Goal: Task Accomplishment & Management: Complete application form

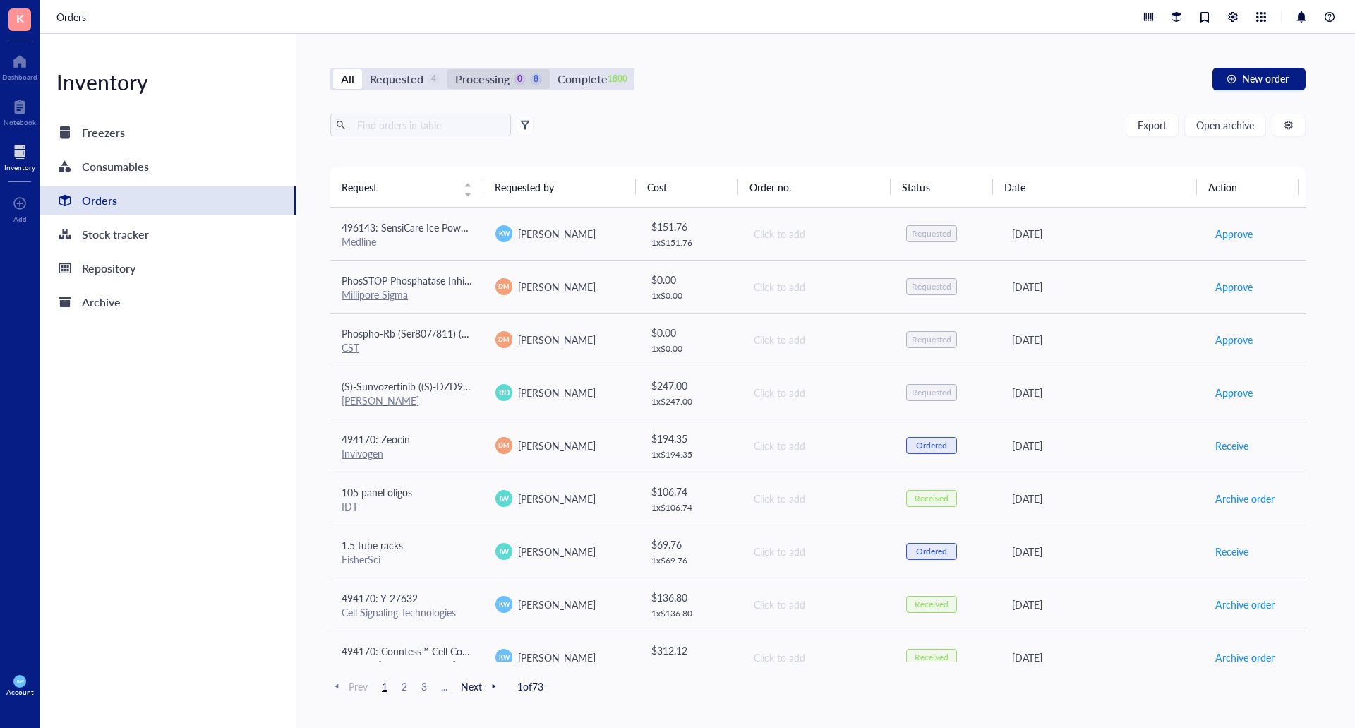
click at [488, 83] on div "Processing" at bounding box center [482, 79] width 54 height 20
click at [447, 69] on input "Processing 0 8" at bounding box center [447, 69] width 0 height 0
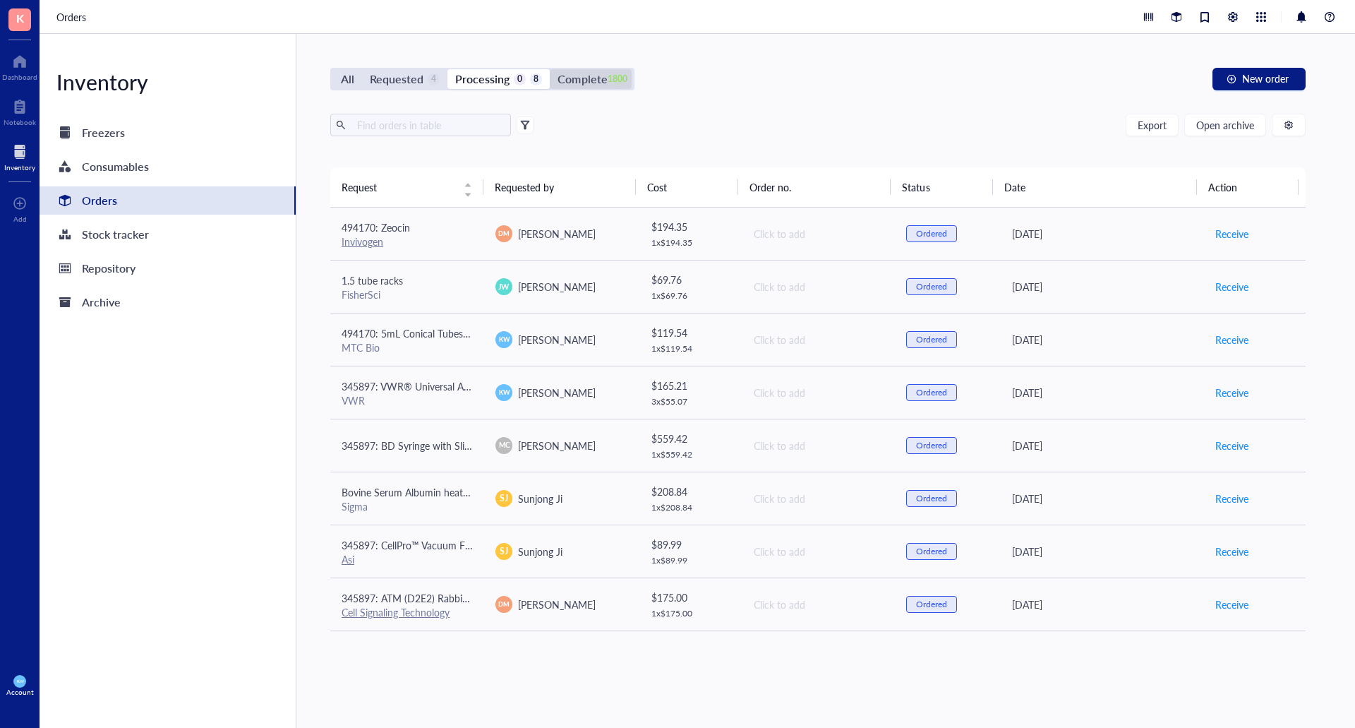
click at [592, 79] on div "Complete" at bounding box center [582, 79] width 49 height 20
click at [550, 69] on input "Complete 1800" at bounding box center [550, 69] width 0 height 0
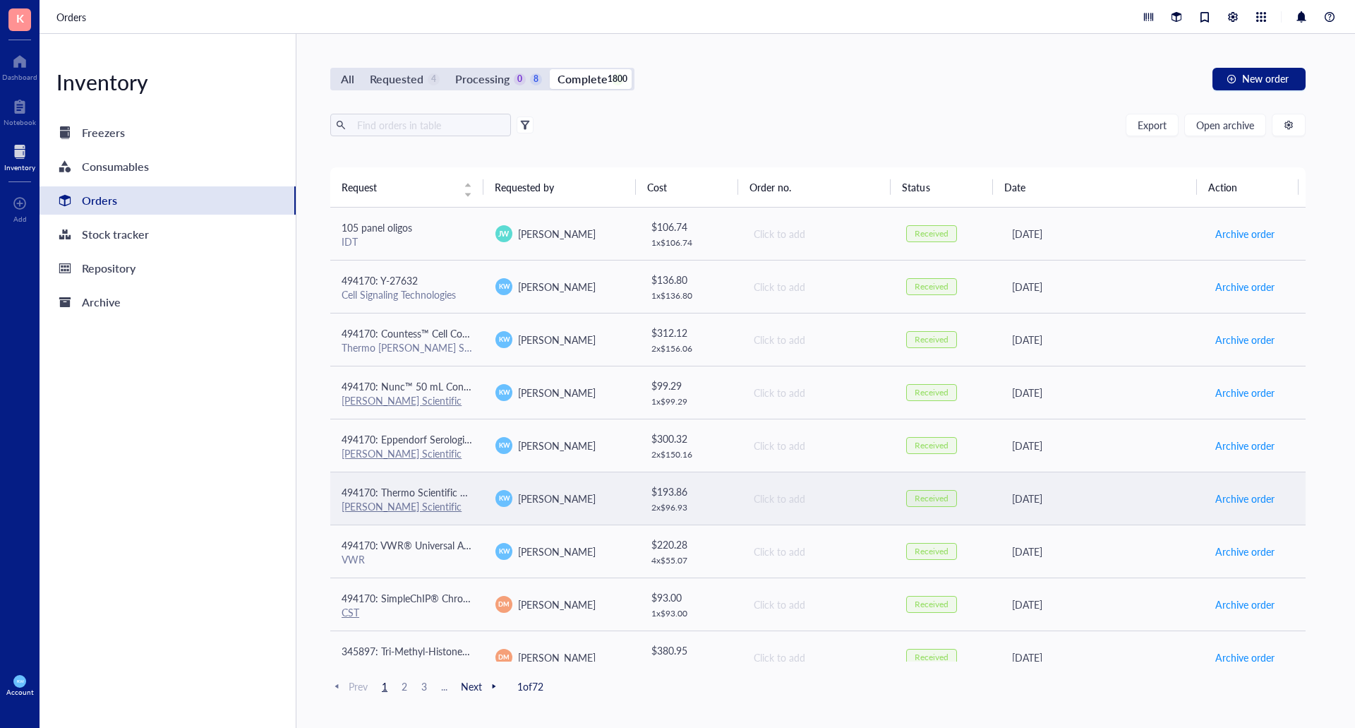
click at [615, 512] on td "[PERSON_NAME]" at bounding box center [561, 497] width 154 height 53
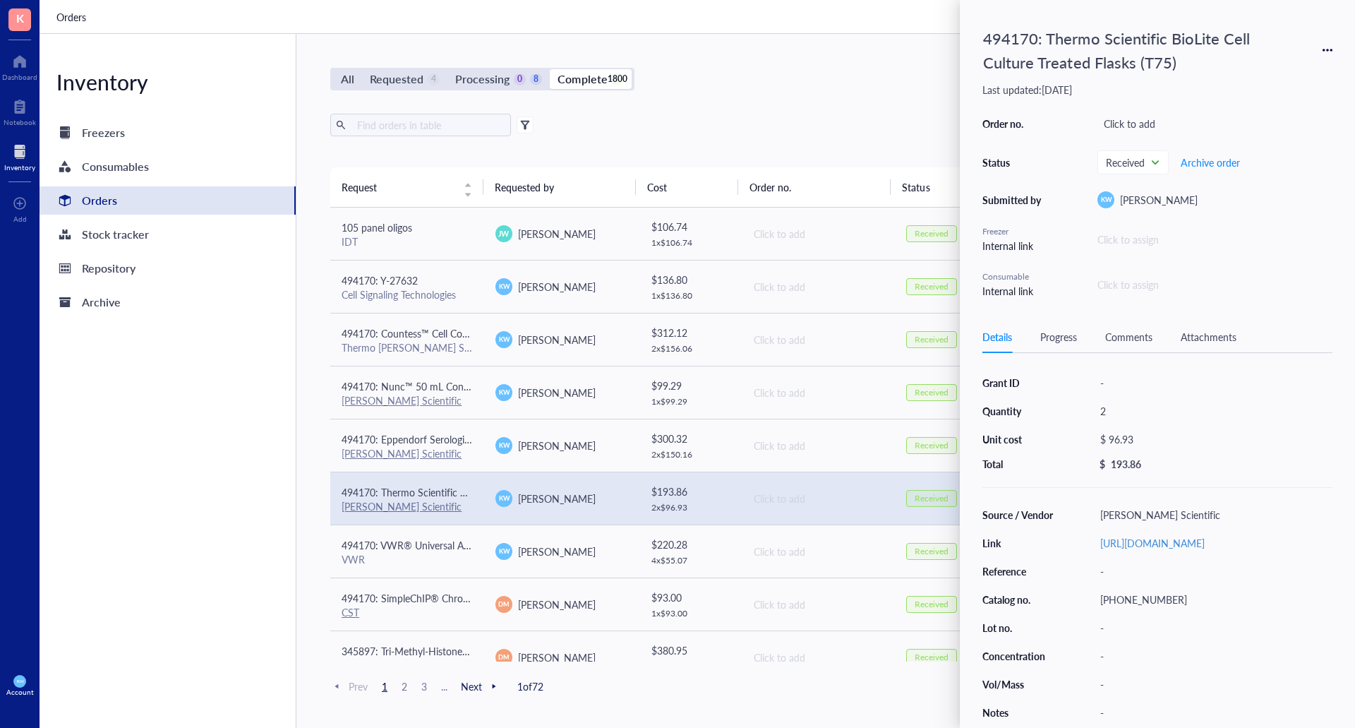
click at [231, 363] on div "Inventory Freezers Consumables Orders Stock tracker Repository Archive" at bounding box center [168, 381] width 257 height 694
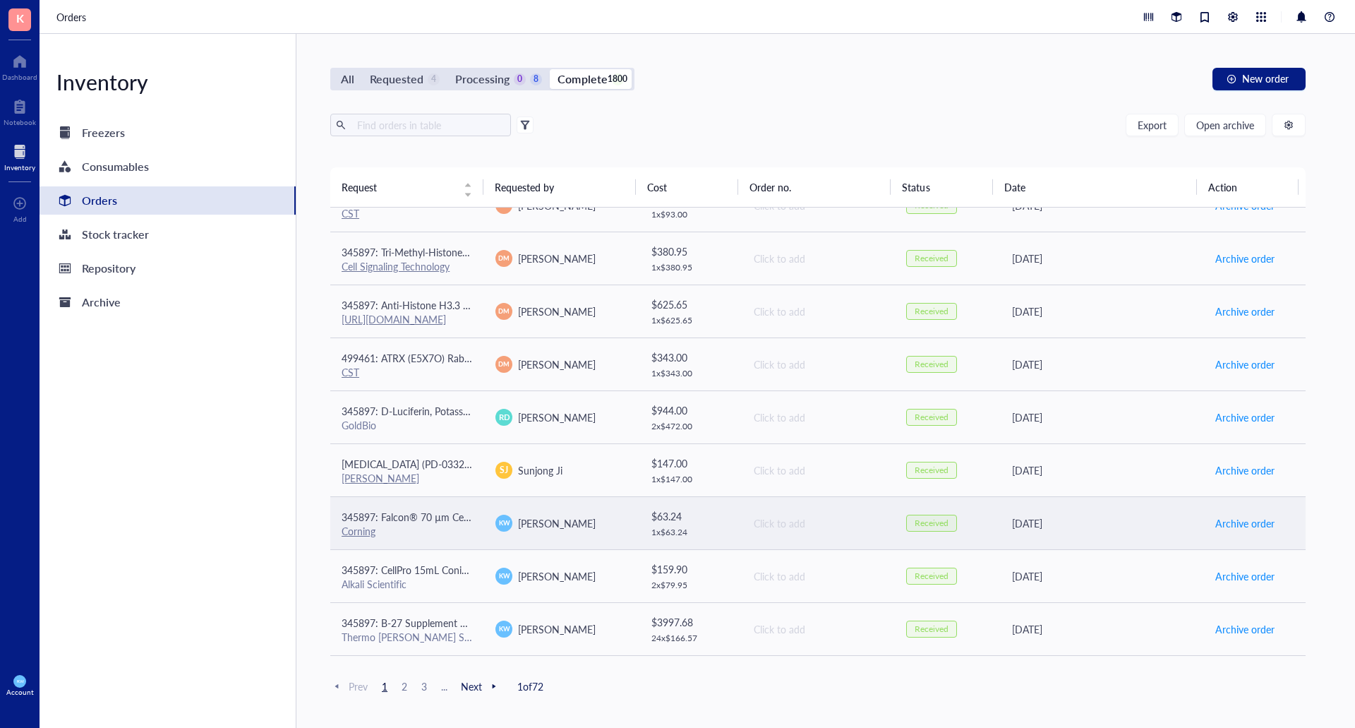
scroll to position [423, 0]
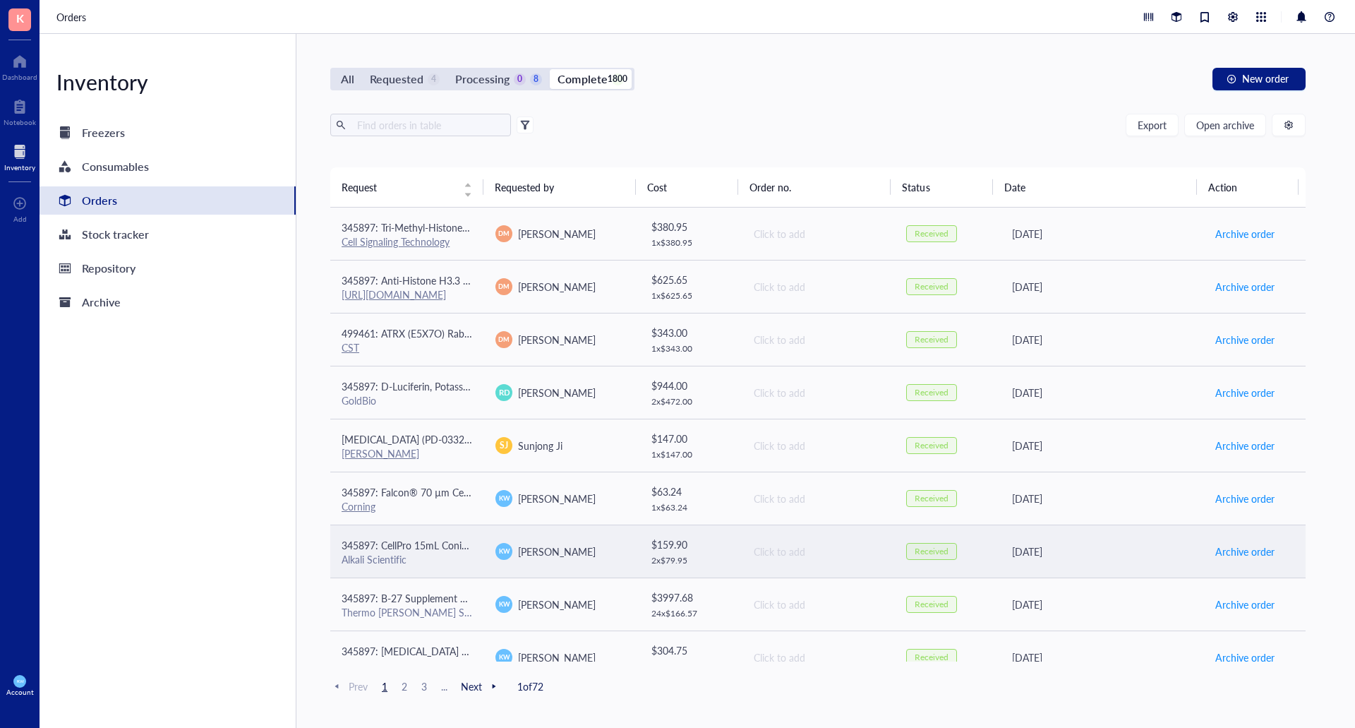
click at [572, 554] on div "[PERSON_NAME]" at bounding box center [560, 551] width 131 height 17
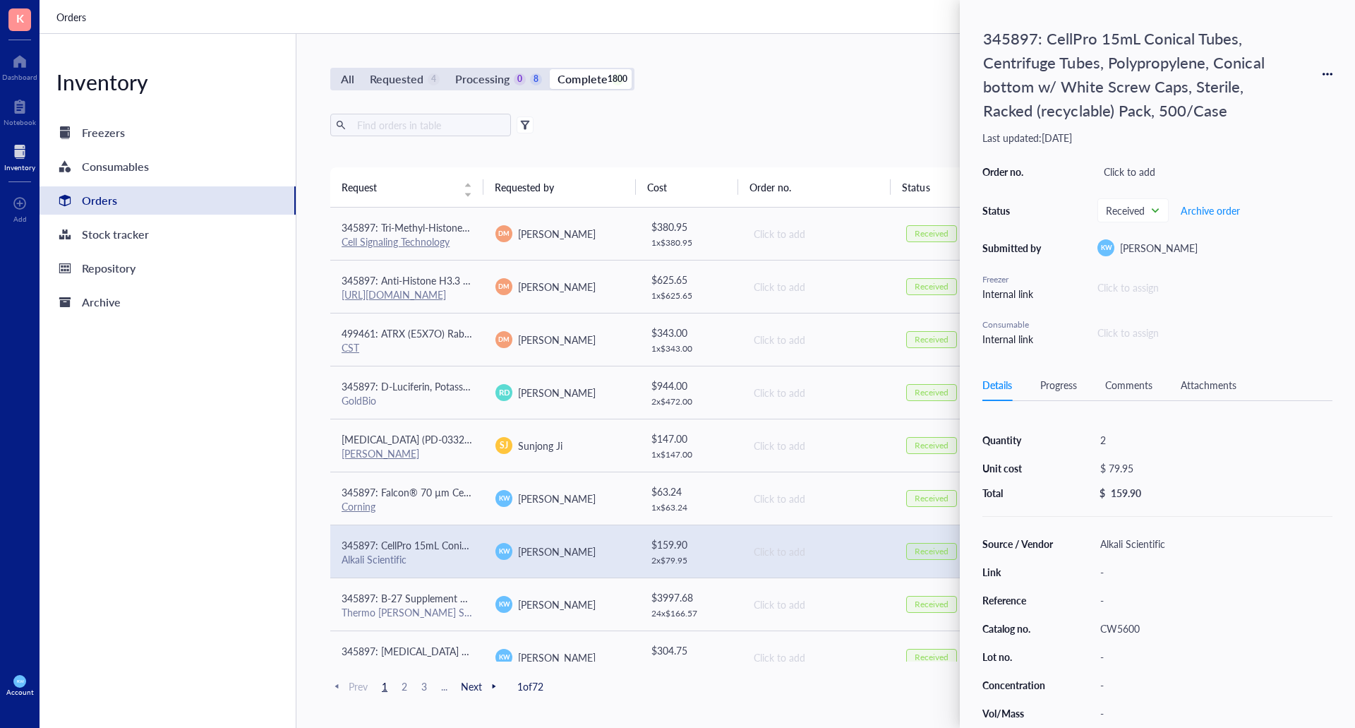
scroll to position [48, 0]
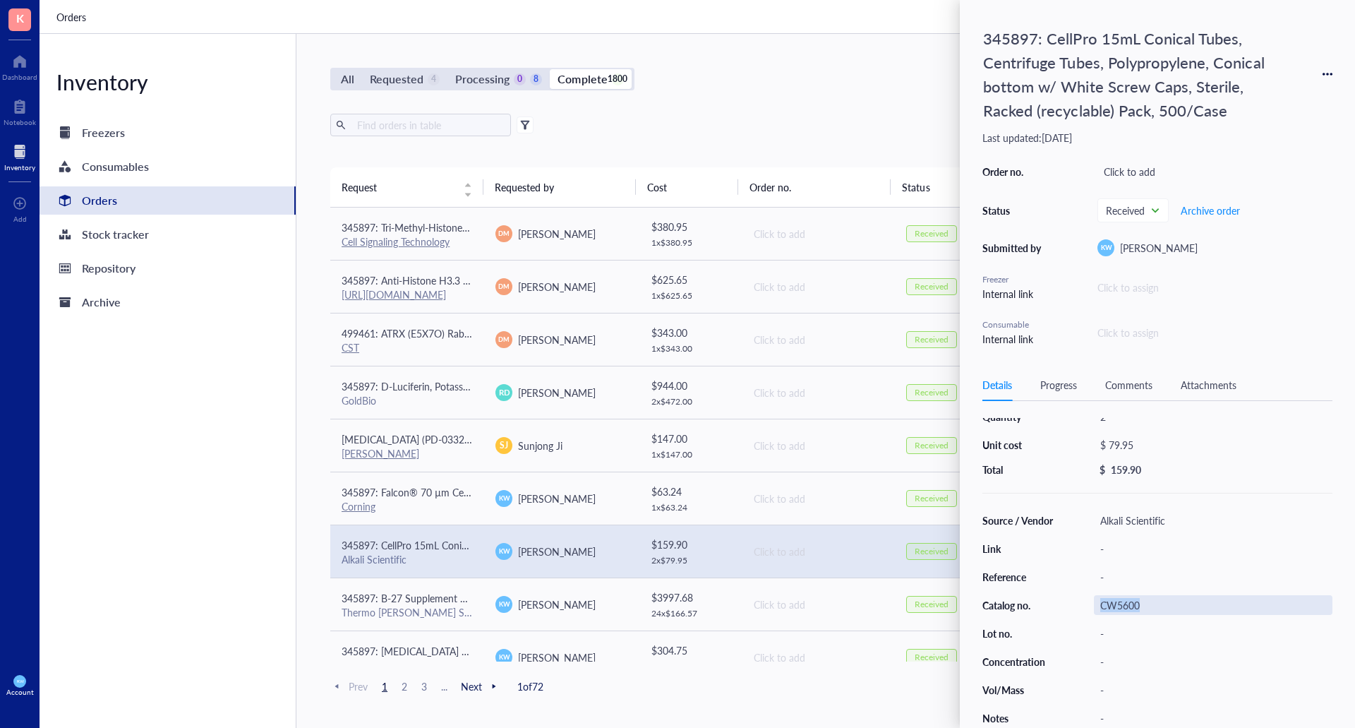
drag, startPoint x: 1152, startPoint y: 596, endPoint x: 1099, endPoint y: 606, distance: 54.5
click at [1099, 606] on div "CW5600" at bounding box center [1213, 605] width 239 height 20
click at [1126, 596] on input "CW5600" at bounding box center [1117, 605] width 45 height 18
drag, startPoint x: 1133, startPoint y: 596, endPoint x: 1093, endPoint y: 596, distance: 40.2
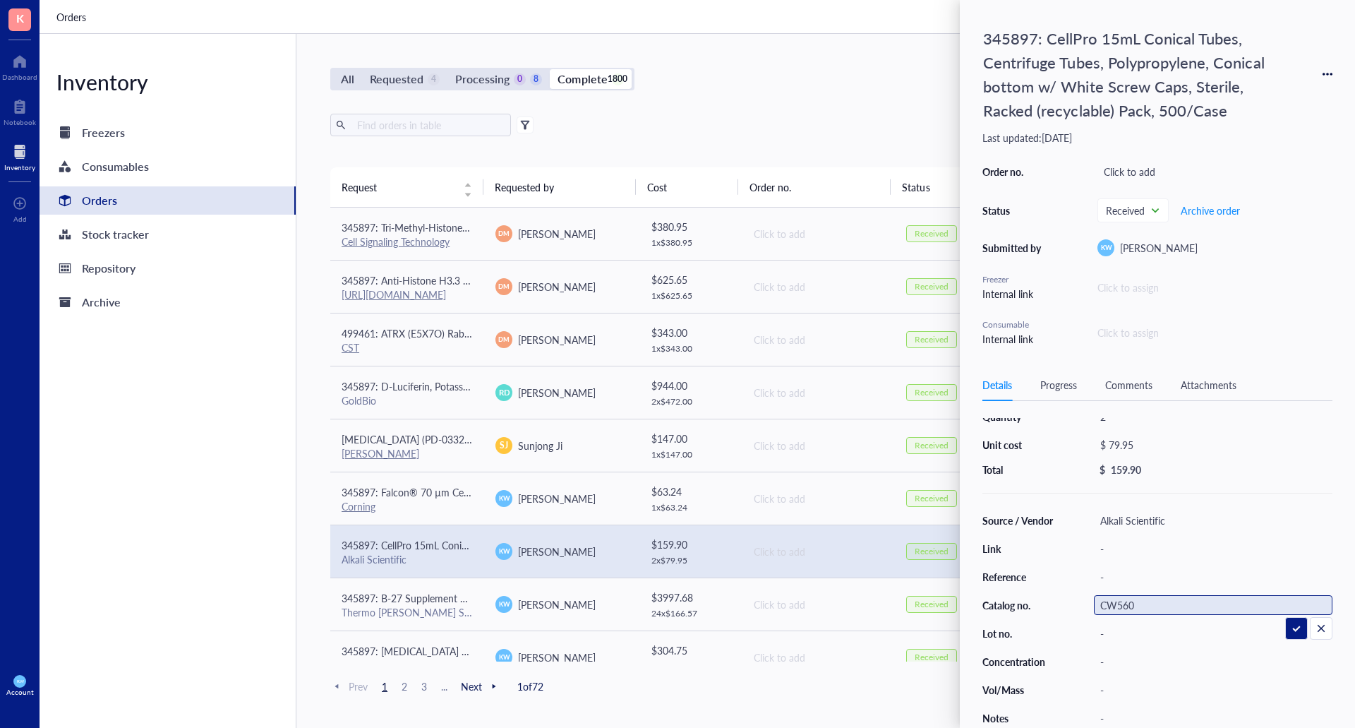
click at [1093, 596] on div "Source / Vendor Alkali Scientific Link - Reference - Catalog no. CW5600 Lot no.…" at bounding box center [1157, 618] width 350 height 217
click at [826, 32] on div "Orders" at bounding box center [697, 17] width 1315 height 34
click at [483, 83] on div "Processing" at bounding box center [482, 79] width 54 height 20
click at [447, 69] on input "Processing 0 8" at bounding box center [447, 69] width 0 height 0
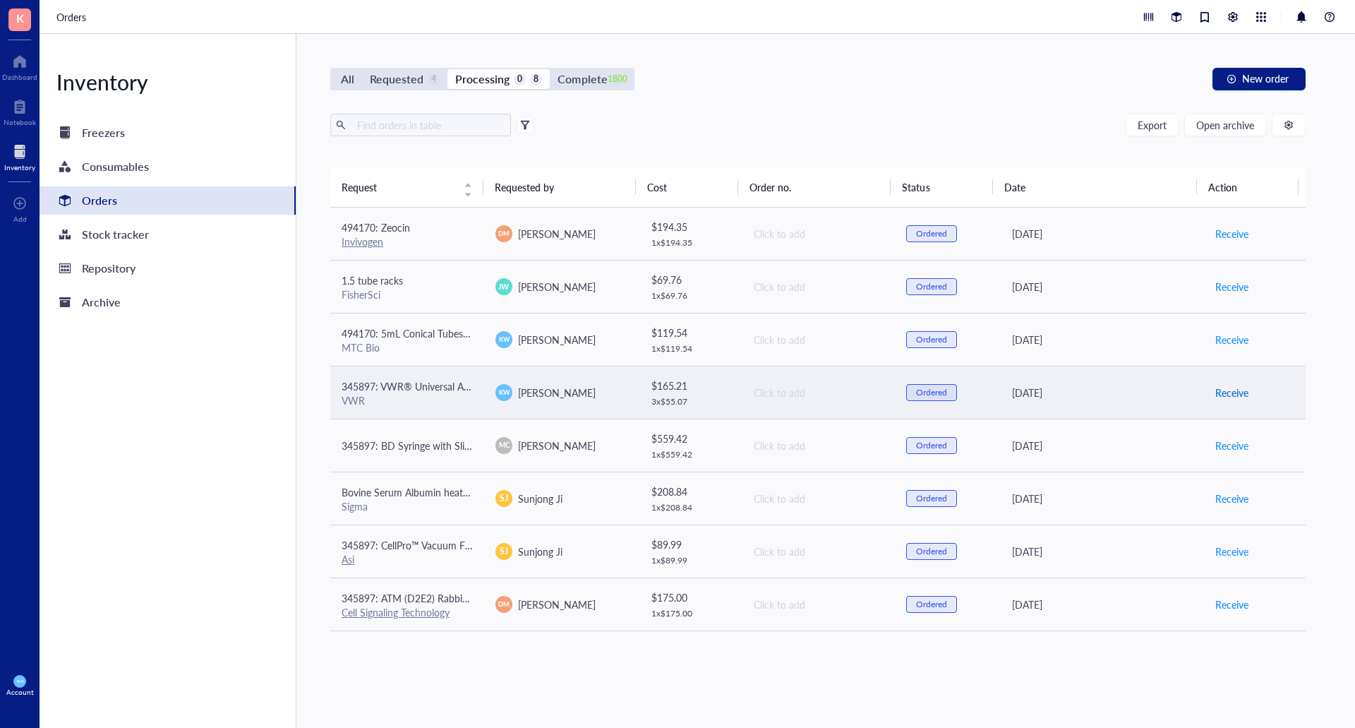
click at [1227, 387] on span "Receive" at bounding box center [1231, 393] width 33 height 16
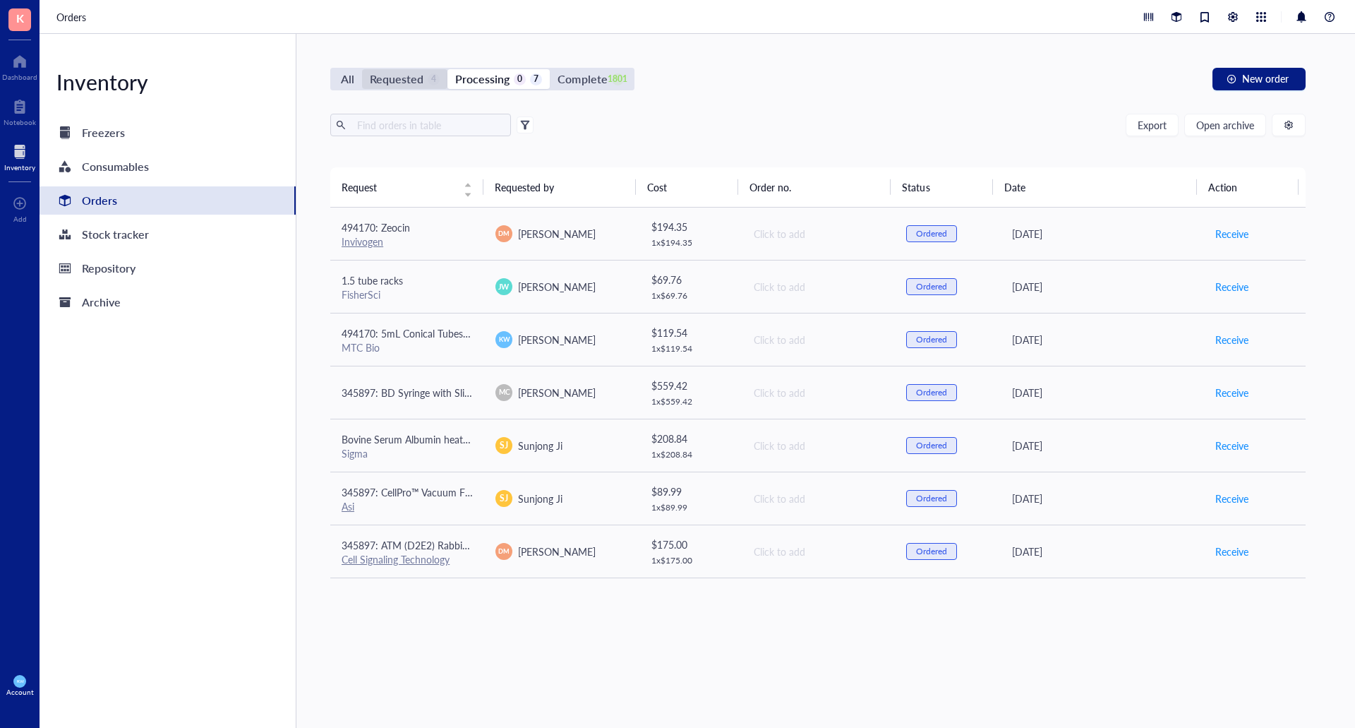
click at [392, 79] on div "Requested" at bounding box center [397, 79] width 54 height 20
click at [362, 69] on input "Requested 4" at bounding box center [362, 69] width 0 height 0
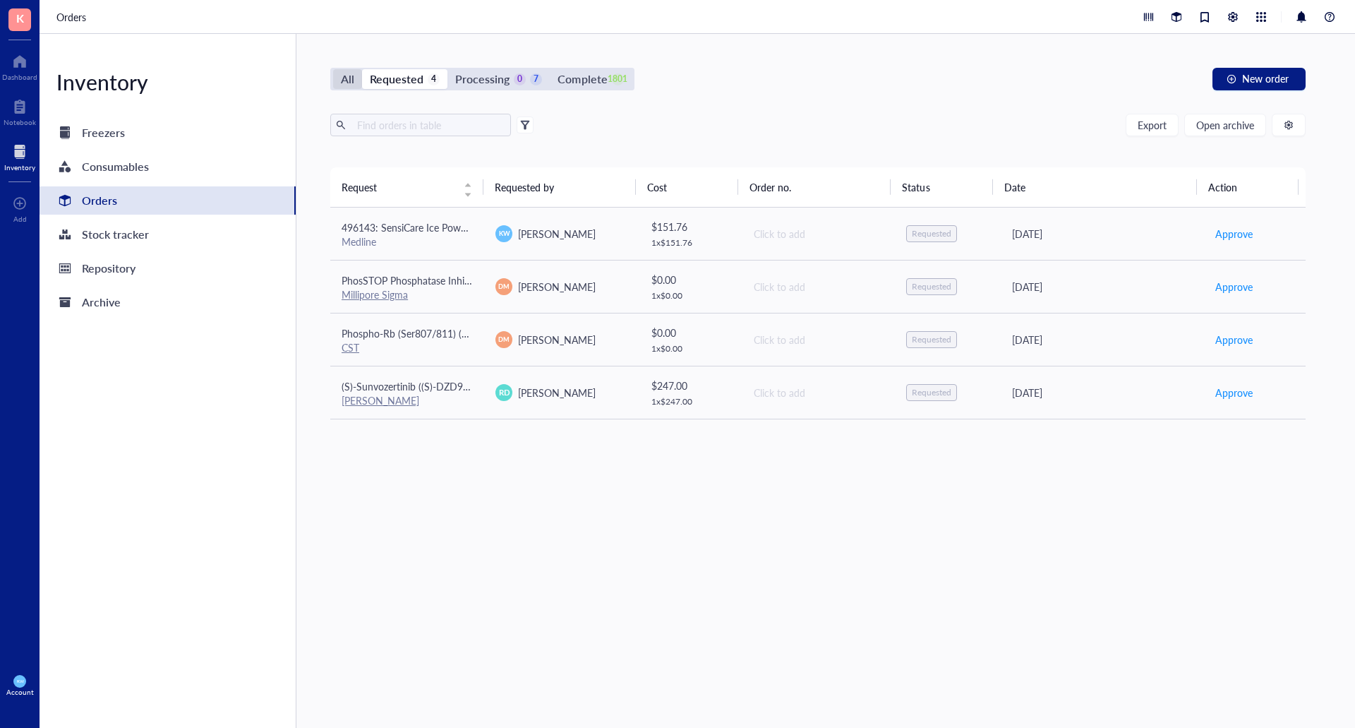
click at [351, 76] on div "All" at bounding box center [347, 79] width 13 height 20
click at [333, 69] on input "All" at bounding box center [333, 69] width 0 height 0
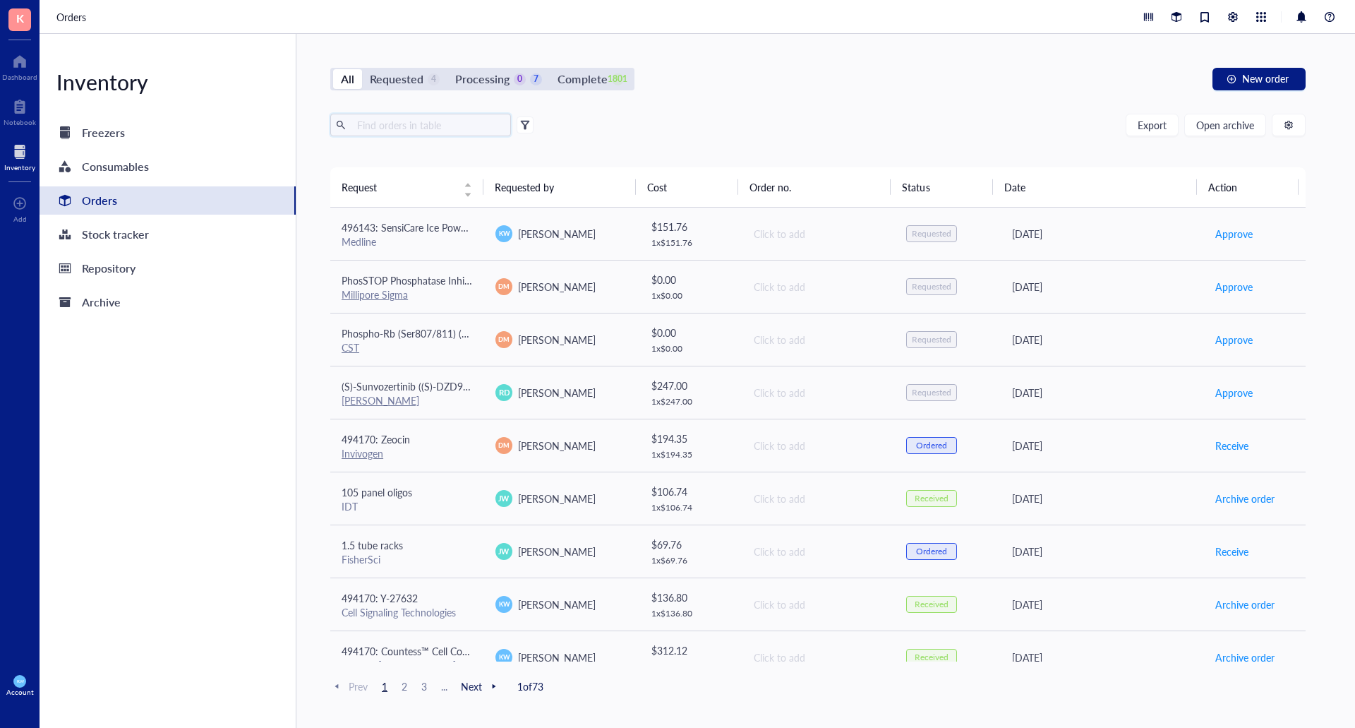
click at [378, 127] on input "text" at bounding box center [428, 124] width 154 height 21
type input "25"
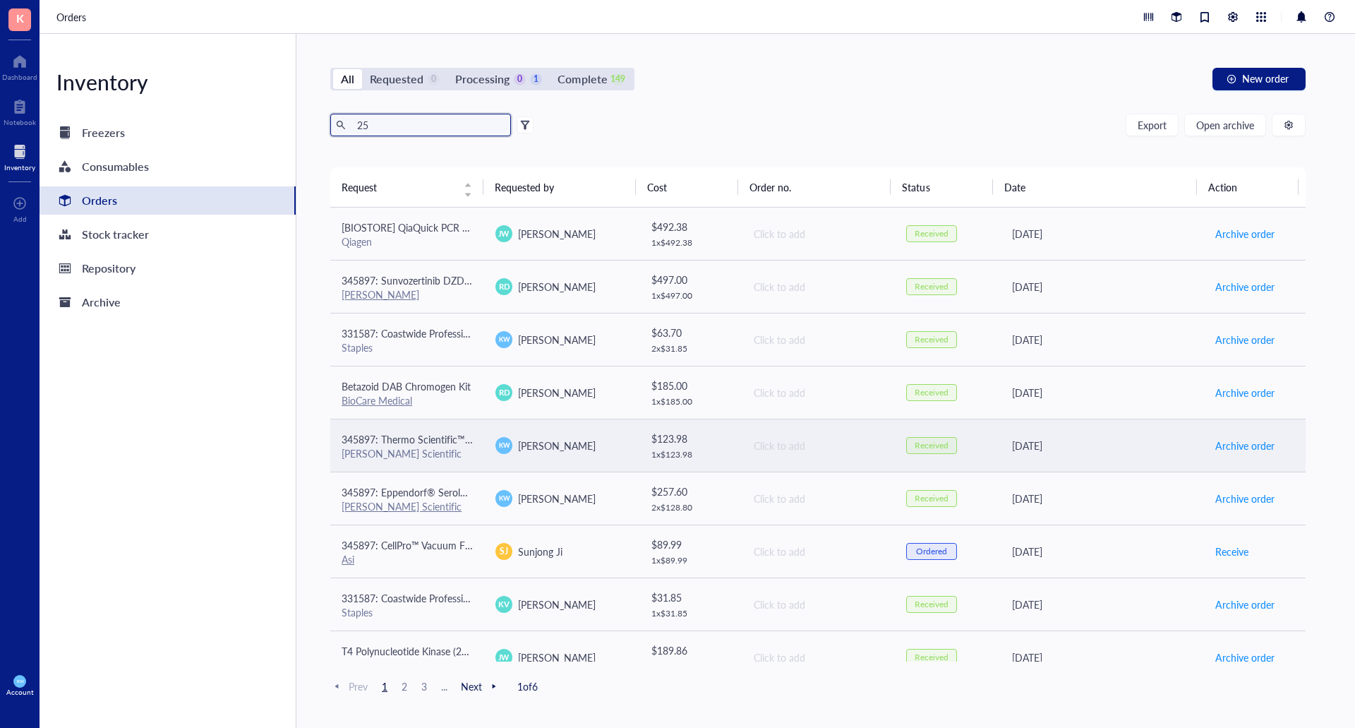
click at [450, 439] on span "345897: Thermo Scientific™ BioLite™ Cell Culture Treated Flasks (25cm2) T25" at bounding box center [511, 439] width 339 height 14
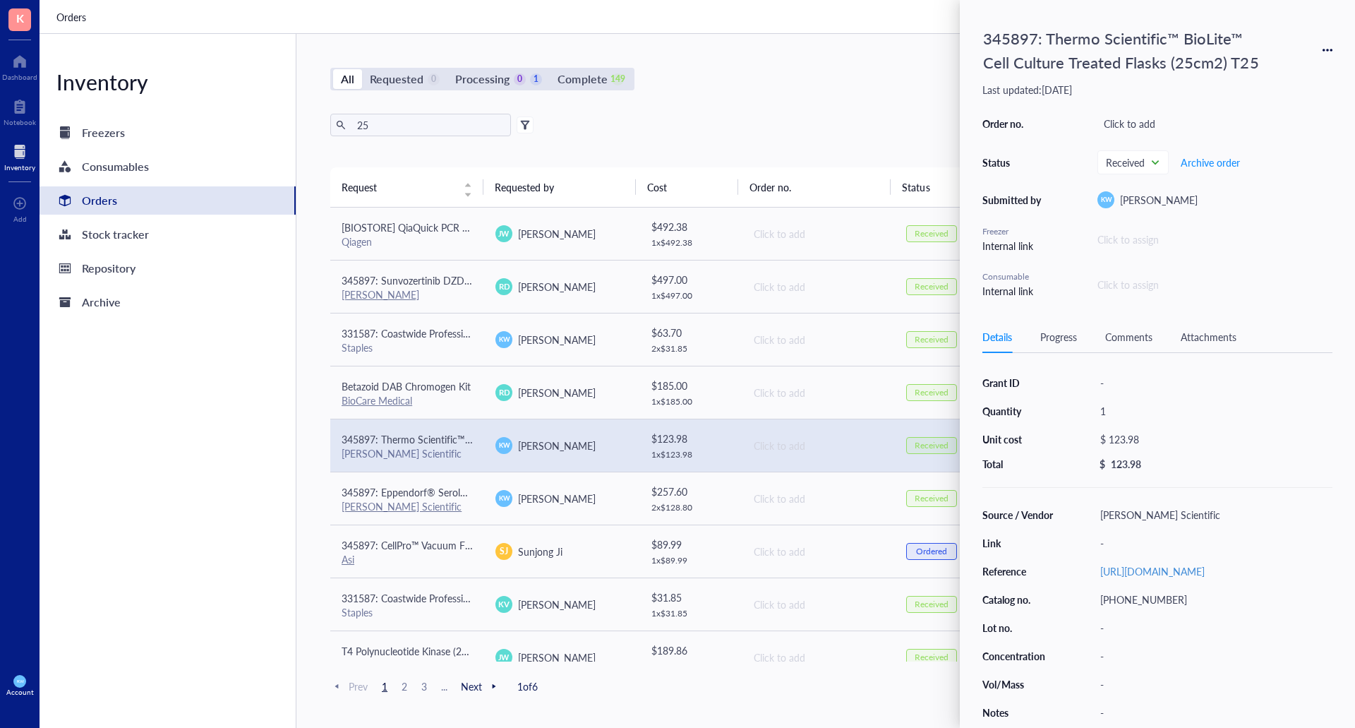
click at [1327, 52] on icon at bounding box center [1328, 50] width 10 height 10
click at [1258, 71] on span "Request again" at bounding box center [1277, 71] width 89 height 16
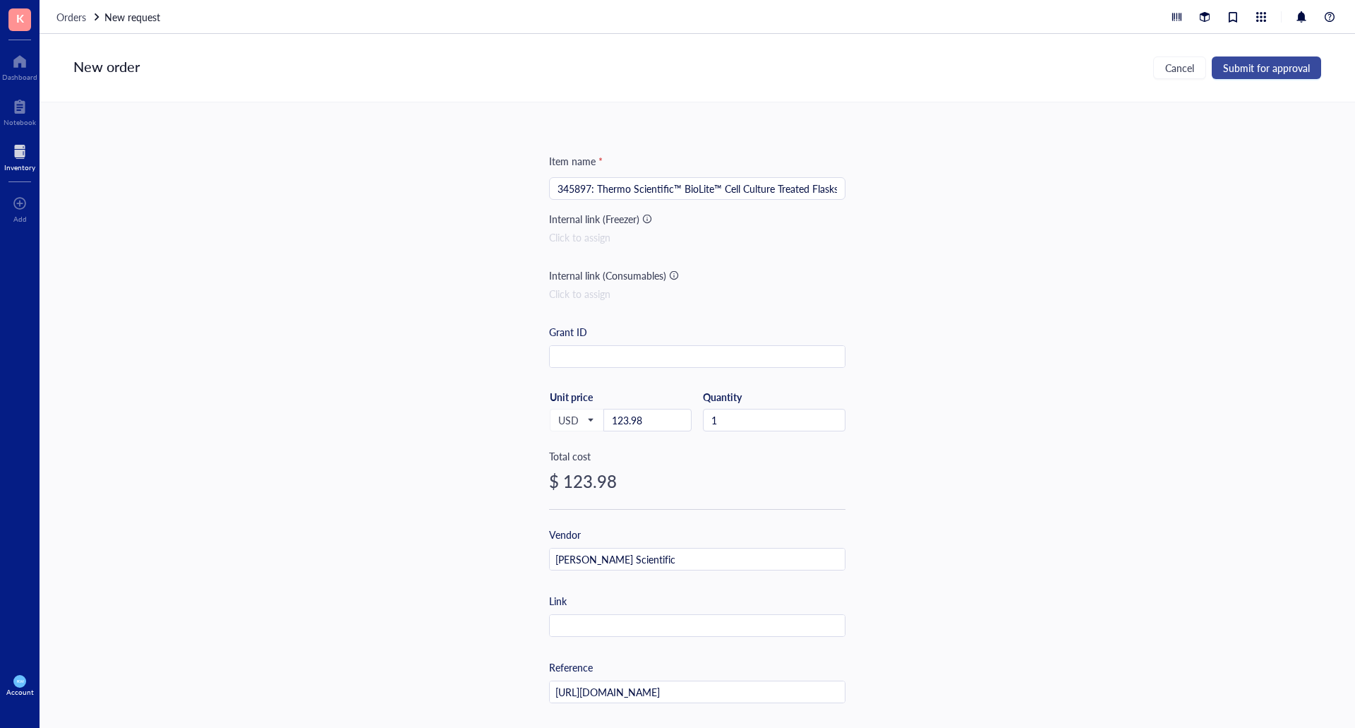
click at [1259, 66] on span "Submit for approval" at bounding box center [1266, 67] width 87 height 11
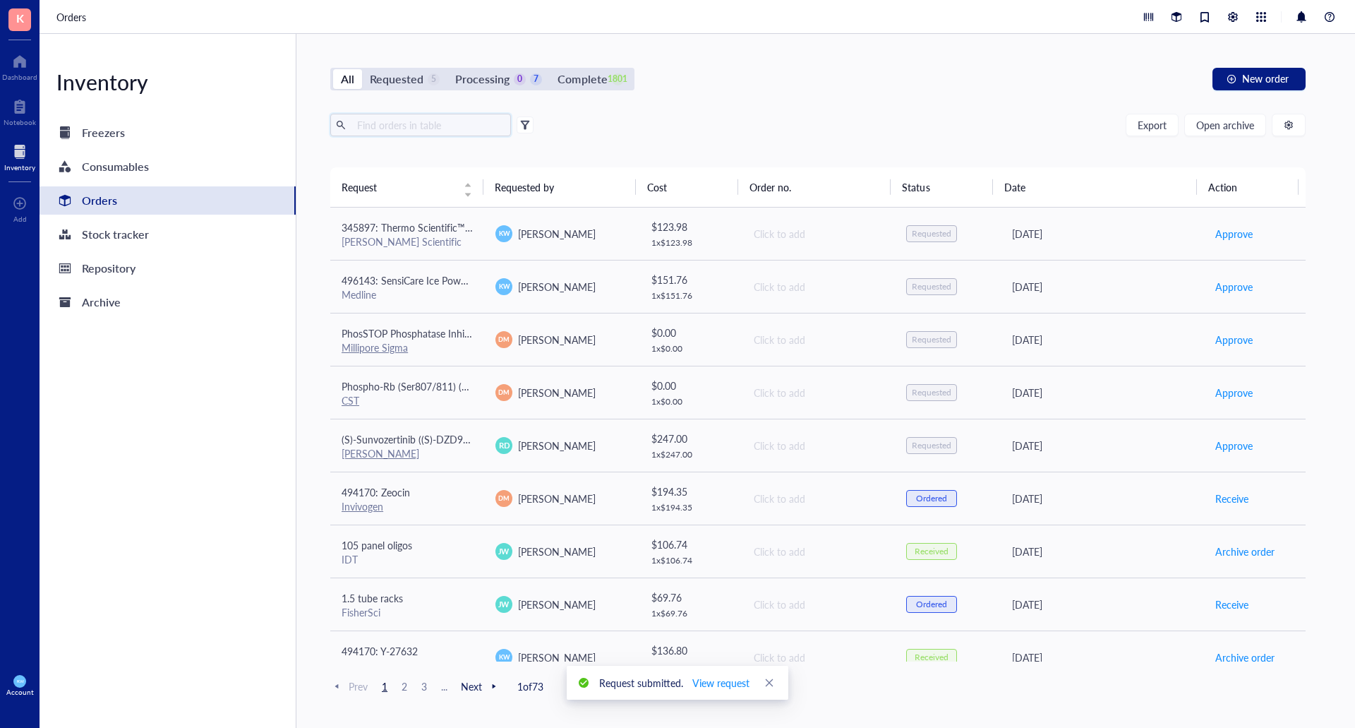
click at [442, 124] on input "text" at bounding box center [428, 124] width 154 height 21
